Goal: Find specific page/section: Find specific page/section

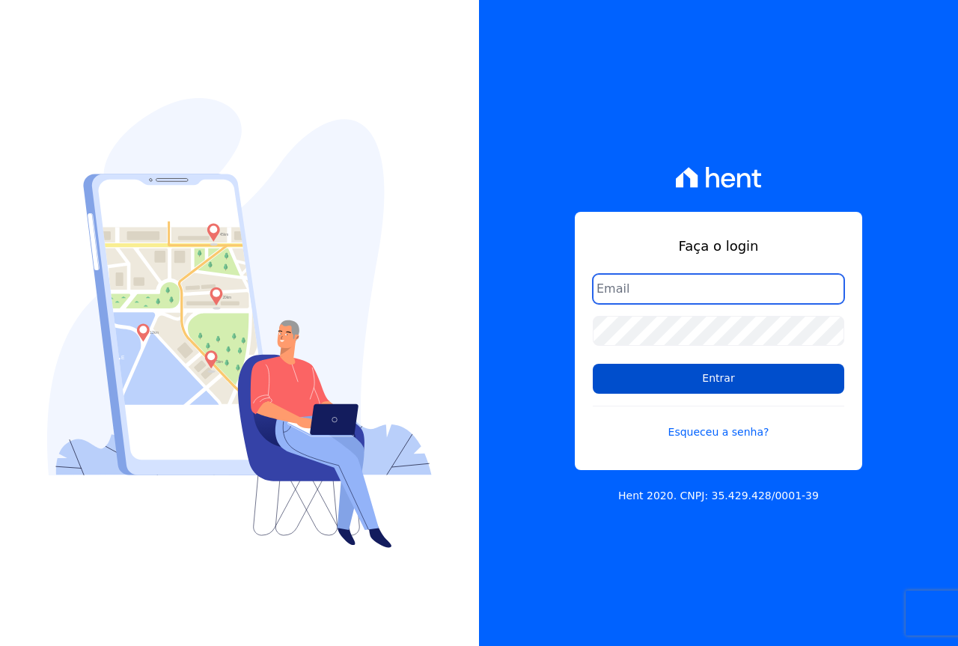
type input "cabralempreendimentoscomercial@gmail.com"
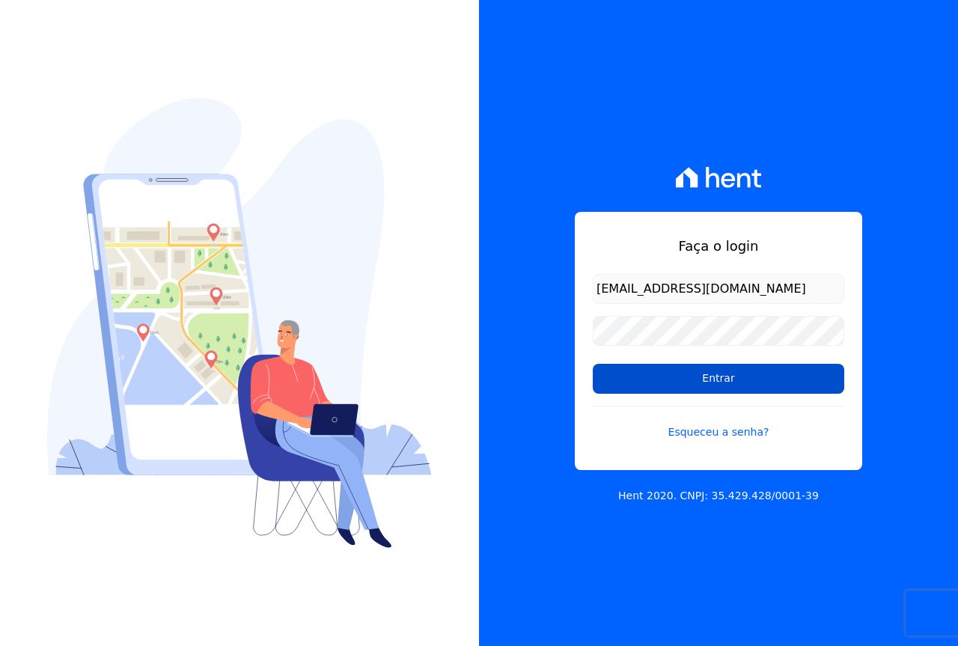
click at [642, 374] on input "Entrar" at bounding box center [719, 379] width 252 height 30
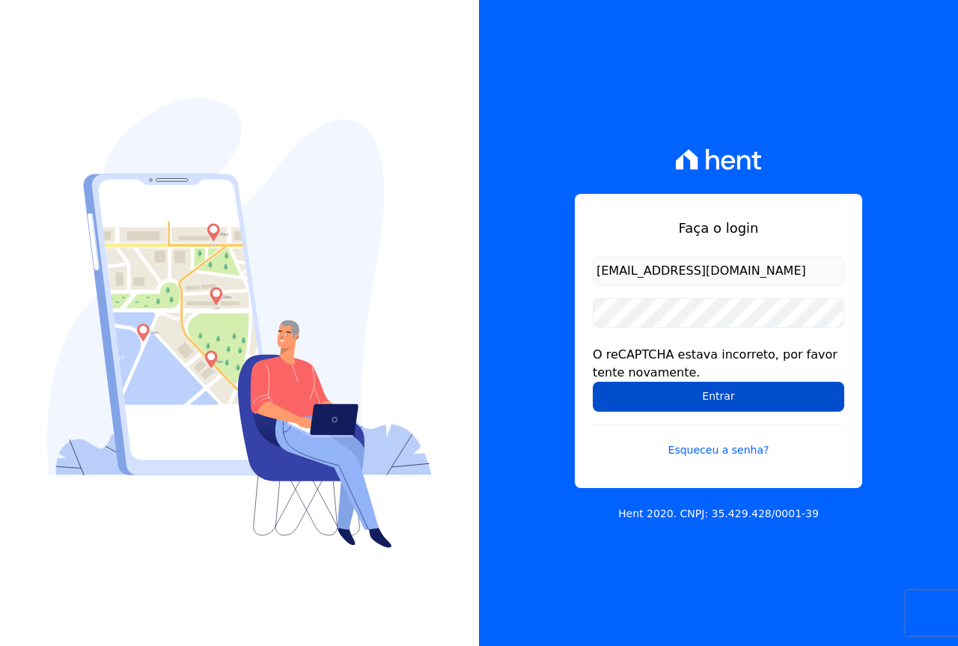
click at [696, 400] on input "Entrar" at bounding box center [719, 397] width 252 height 30
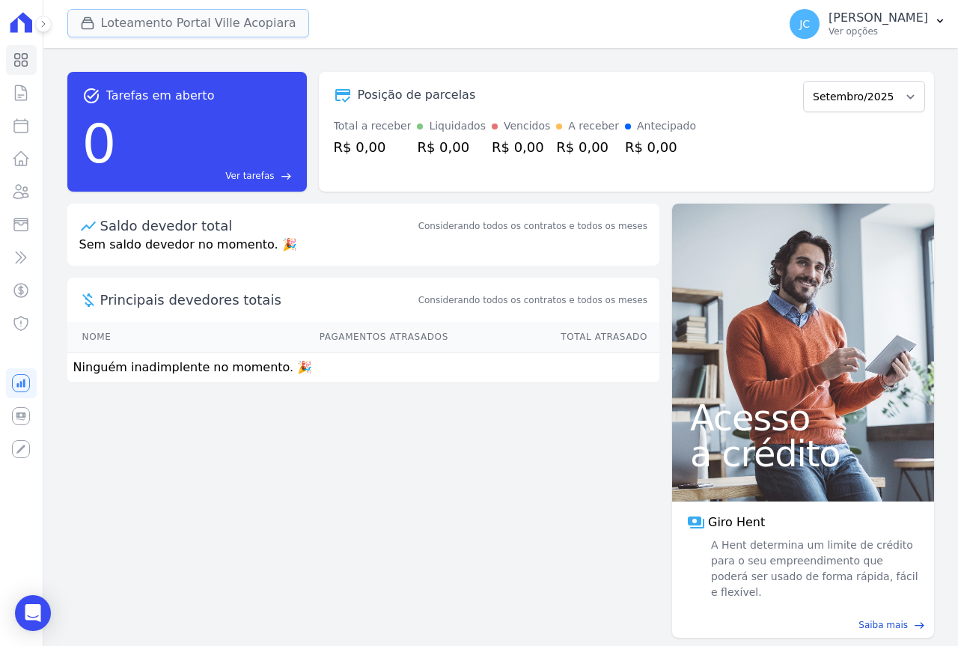
click at [144, 22] on button "Loteamento Portal Ville Acopiara" at bounding box center [188, 23] width 242 height 28
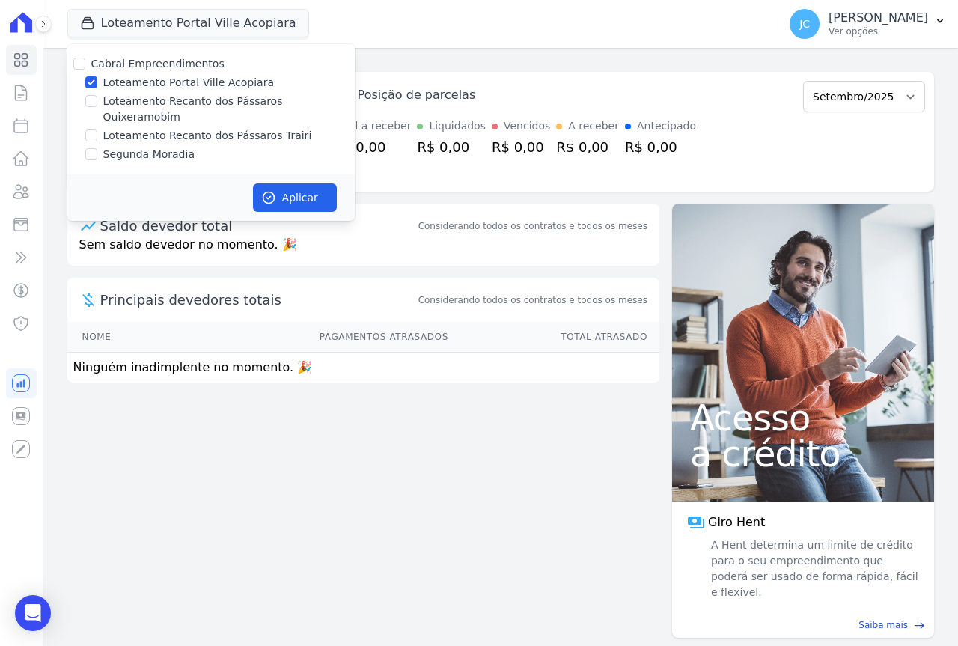
click at [134, 85] on label "Loteamento Portal Ville Acopiara" at bounding box center [188, 83] width 171 height 16
click at [97, 85] on input "Loteamento Portal Ville Acopiara" at bounding box center [91, 82] width 12 height 12
checkbox input "false"
click at [151, 103] on label "Loteamento Recanto dos Pássaros Quixeramobim" at bounding box center [229, 109] width 252 height 31
click at [97, 103] on input "Loteamento Recanto dos Pássaros Quixeramobim" at bounding box center [91, 101] width 12 height 12
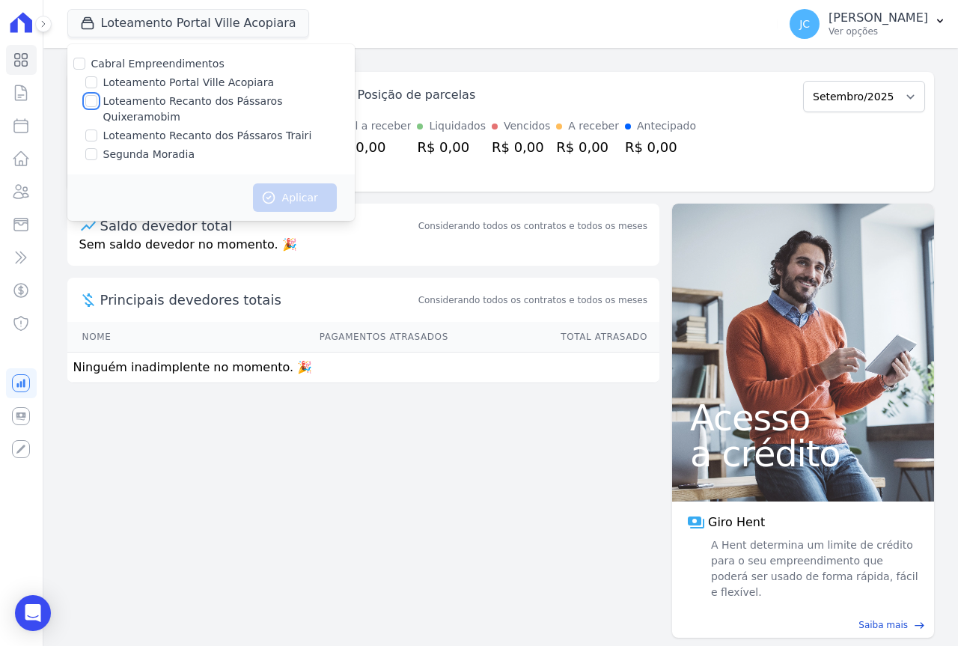
checkbox input "true"
click at [293, 183] on button "Aplicar" at bounding box center [295, 197] width 84 height 28
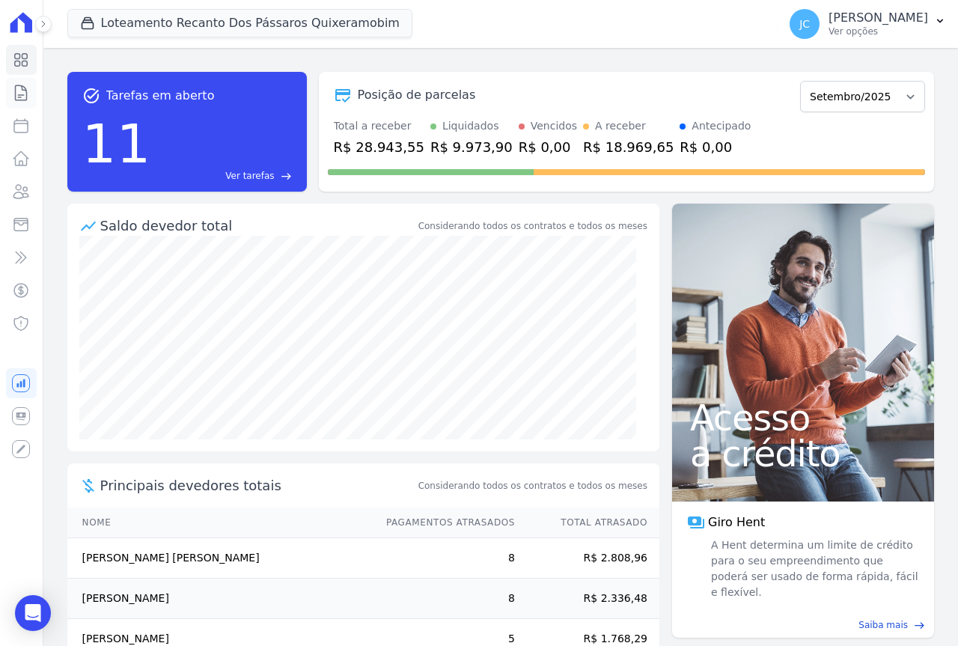
click at [18, 84] on icon at bounding box center [21, 93] width 18 height 18
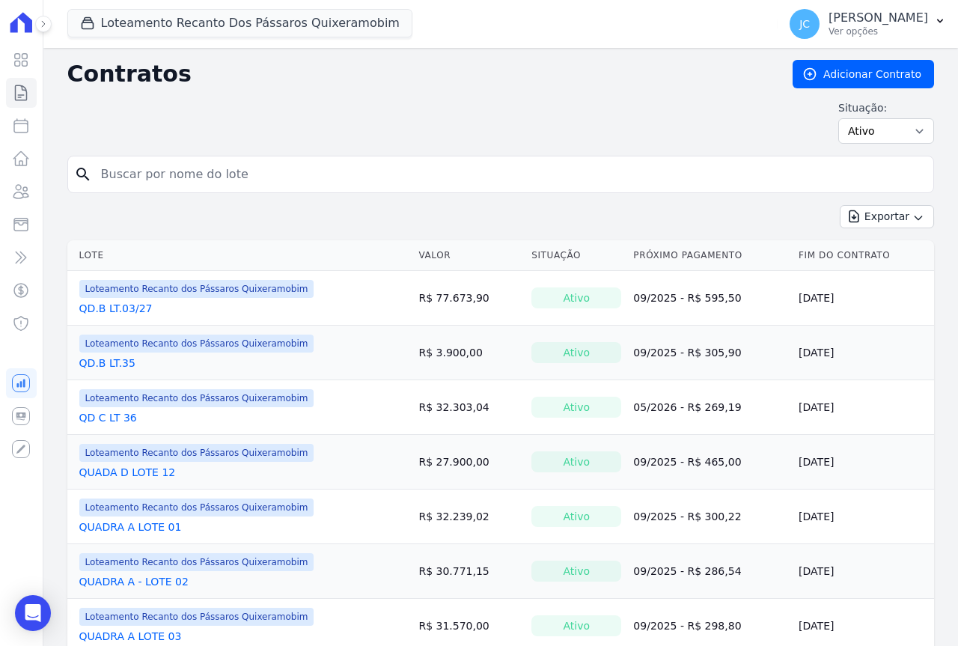
click at [151, 171] on input "search" at bounding box center [510, 174] width 836 height 30
paste input "Francisco Roger dos santos"
type input "Francisco Roger dos santos"
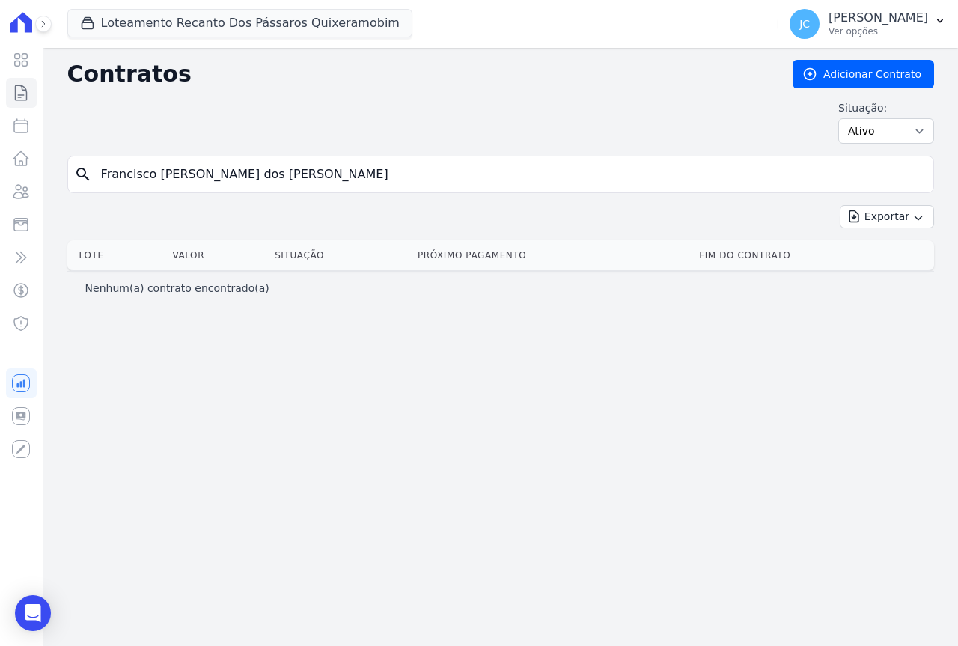
click at [144, 174] on input "Francisco Roger dos santos" at bounding box center [510, 174] width 836 height 30
click at [133, 180] on input "search" at bounding box center [510, 174] width 836 height 30
type input "01"
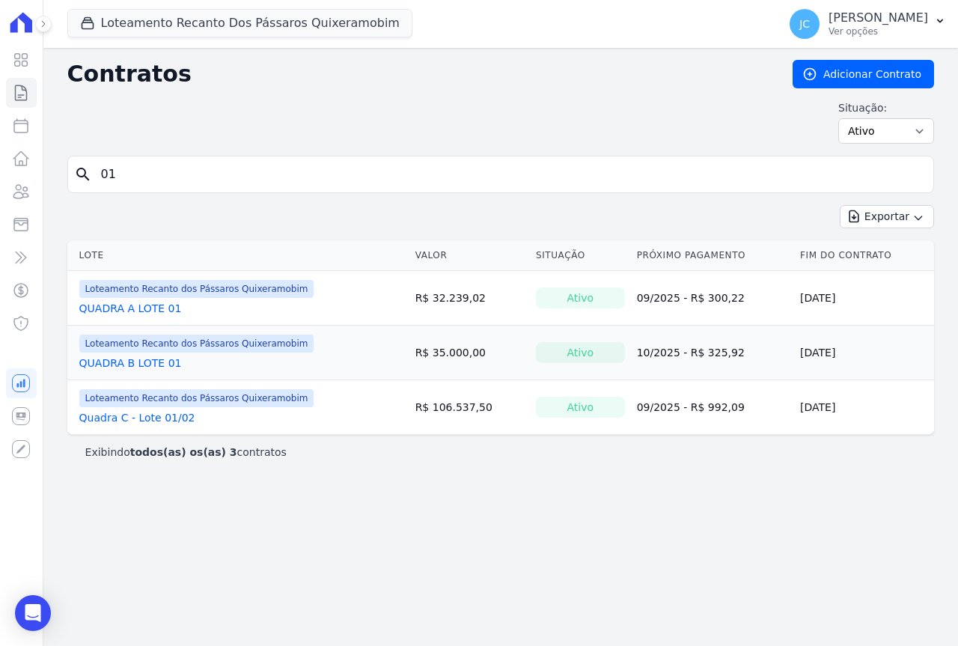
click at [127, 177] on input "01" at bounding box center [510, 174] width 836 height 30
